Goal: Task Accomplishment & Management: Manage account settings

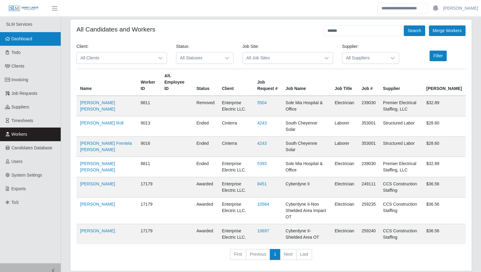
click at [26, 41] on span "Dashboard" at bounding box center [22, 38] width 21 height 5
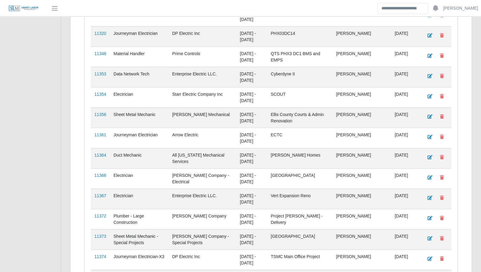
scroll to position [956, 0]
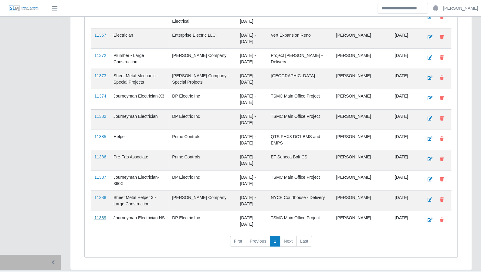
click at [102, 216] on link "11389" at bounding box center [100, 218] width 12 height 5
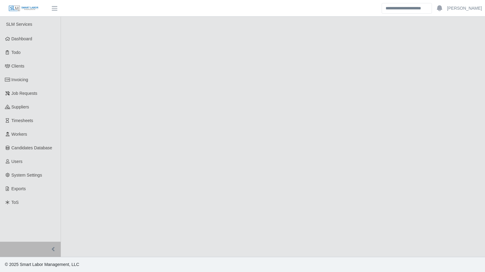
select select "****"
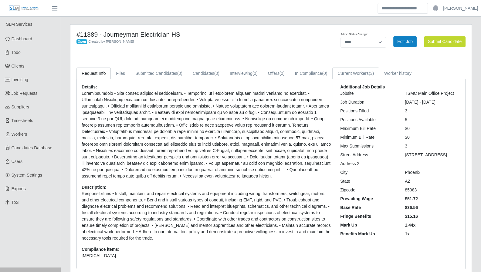
click at [364, 77] on link "Current Workers (3)" at bounding box center [355, 74] width 47 height 12
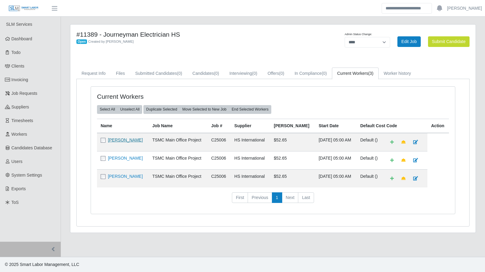
click at [133, 140] on link "Francisco Montes" at bounding box center [125, 140] width 35 height 5
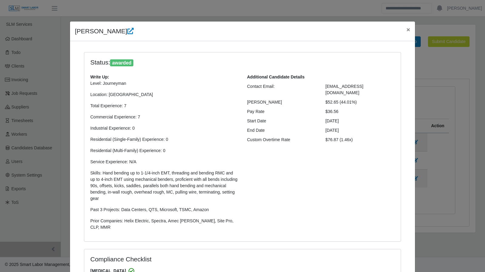
select select "**********"
click at [127, 32] on icon at bounding box center [130, 31] width 6 height 6
click at [80, 18] on div "Francisco Montes × Status: awarded Write Up: Level: Journeyman Location: Tempe,…" at bounding box center [242, 136] width 485 height 272
click at [406, 34] on button "×" at bounding box center [408, 30] width 13 height 16
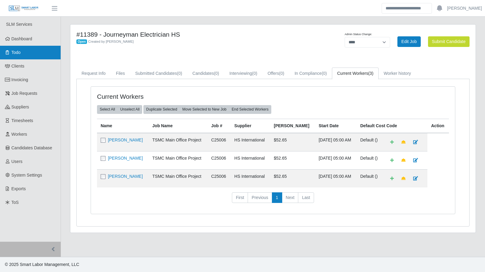
click at [22, 51] on link "Todo" at bounding box center [30, 53] width 61 height 14
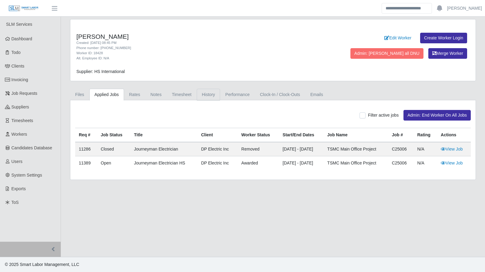
click at [200, 93] on link "History" at bounding box center [209, 95] width 24 height 12
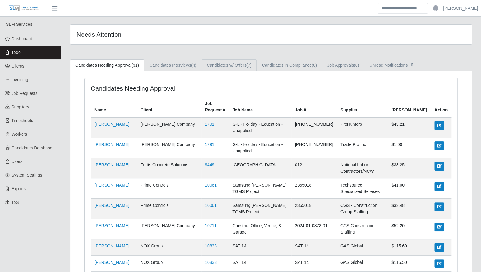
click at [233, 69] on link "Candidates w/ Offers (7)" at bounding box center [228, 65] width 55 height 12
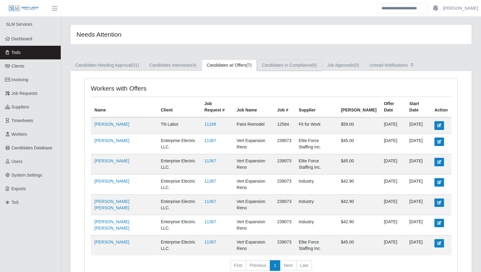
click at [281, 69] on link "Candidates In Compliance (6)" at bounding box center [288, 65] width 65 height 12
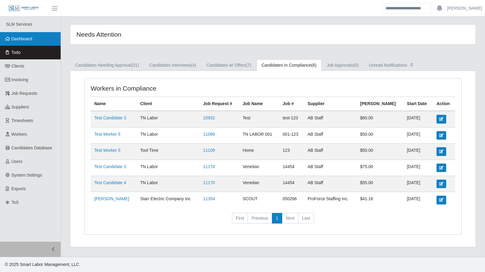
click at [28, 39] on span "Dashboard" at bounding box center [22, 38] width 21 height 5
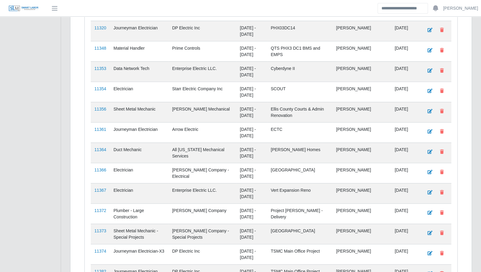
scroll to position [800, 0]
click at [100, 87] on link "11354" at bounding box center [100, 89] width 12 height 5
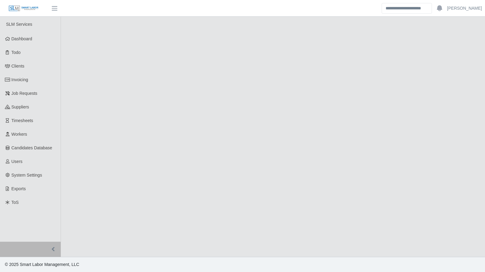
select select "****"
